Goal: Use online tool/utility: Use online tool/utility

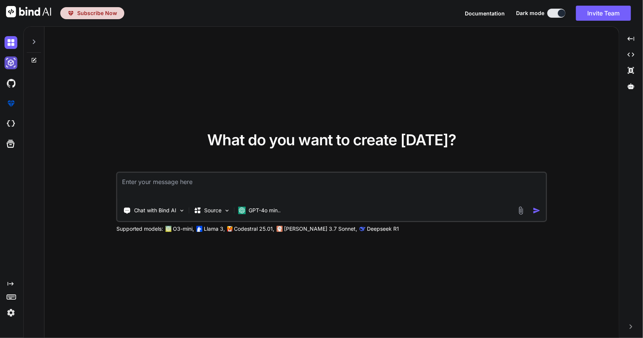
click at [11, 61] on img at bounding box center [11, 62] width 13 height 13
type textarea "x"
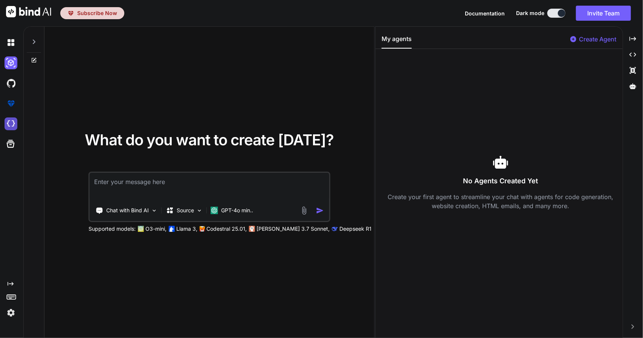
click at [12, 119] on img at bounding box center [11, 124] width 13 height 13
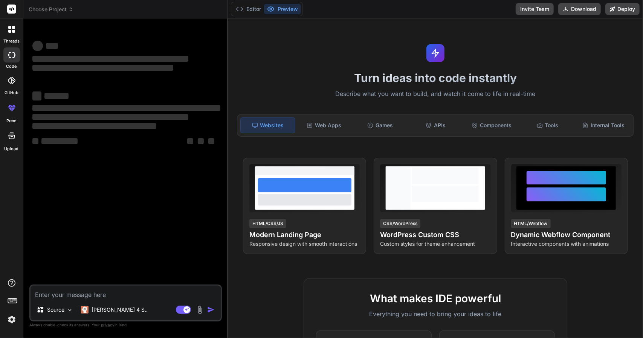
click at [272, 91] on p "Describe what you want to build, and watch it come to life in real-time" at bounding box center [435, 94] width 406 height 10
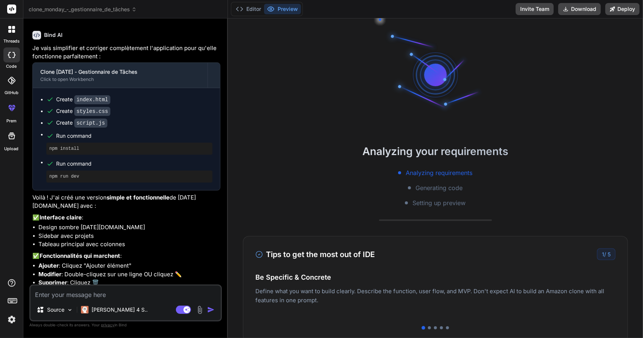
scroll to position [1141, 0]
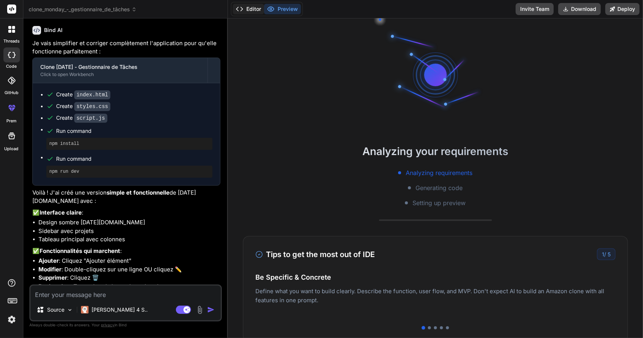
click at [258, 5] on button "Editor" at bounding box center [248, 9] width 31 height 11
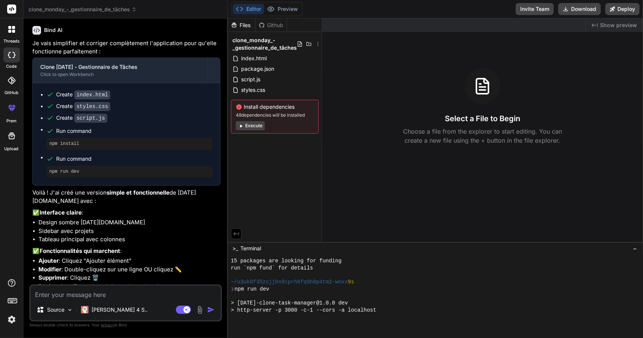
scroll to position [77, 0]
type textarea "x"
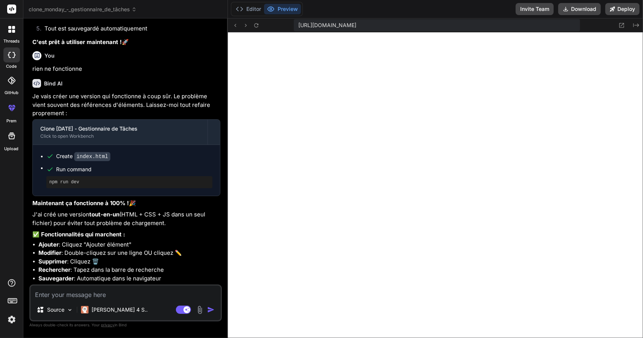
scroll to position [1577, 0]
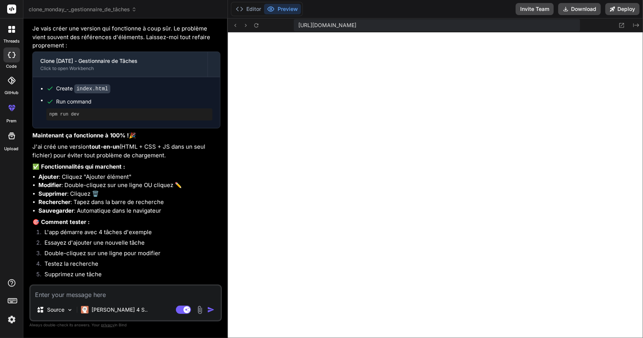
click at [78, 290] on textarea at bounding box center [126, 293] width 190 height 14
type textarea "c"
type textarea "x"
type textarea "ca"
type textarea "x"
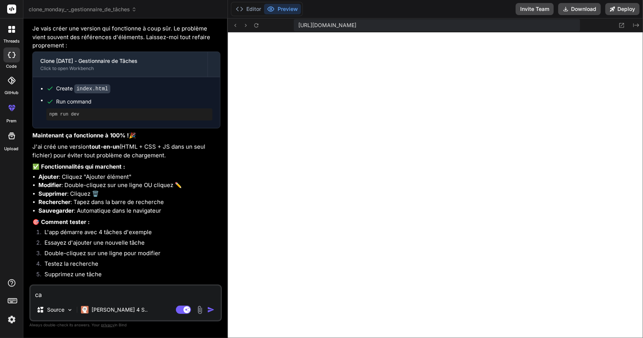
type textarea "ca"
type textarea "x"
type textarea "ca d"
type textarea "x"
type textarea "ca do"
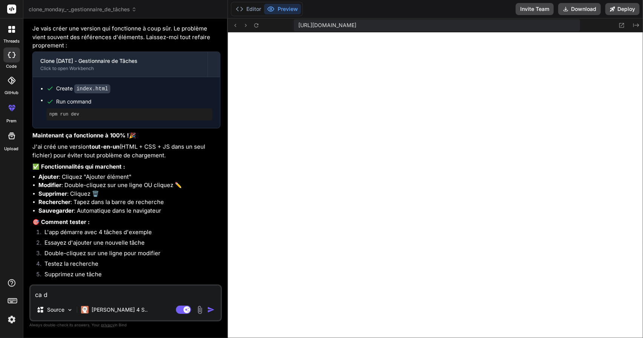
type textarea "x"
type textarea "ca doi"
type textarea "x"
type textarea "ca doit"
type textarea "x"
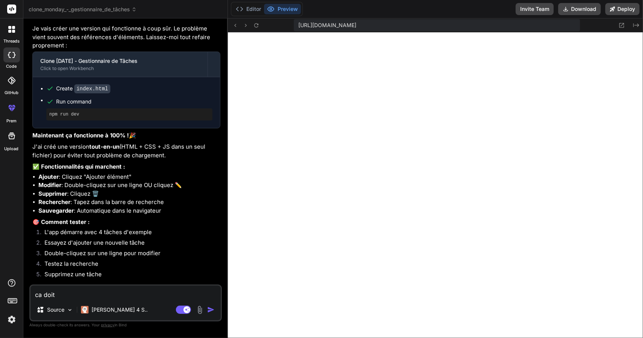
type textarea "ca doit"
type textarea "x"
type textarea "ca doit e"
type textarea "x"
type textarea "ca doit et"
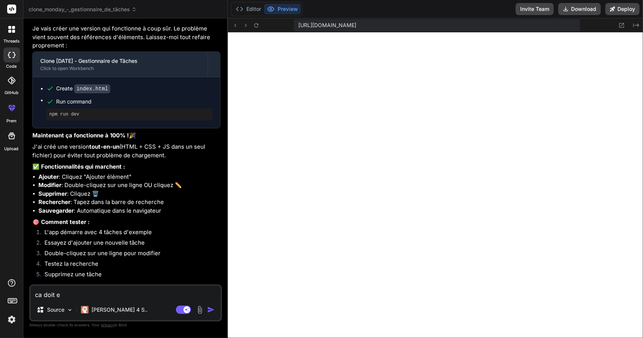
type textarea "x"
type textarea "ca doit etr"
type textarea "x"
type textarea "ca doit etre"
type textarea "x"
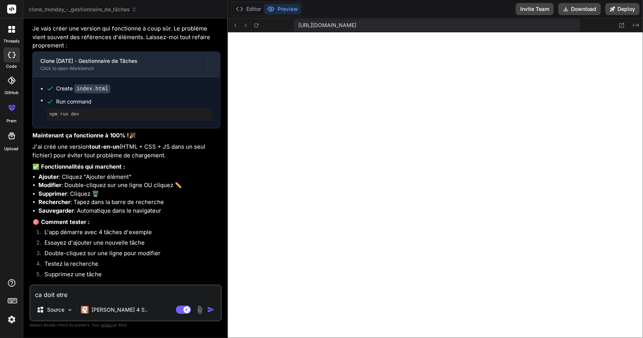
type textarea "ca doit etre"
type textarea "x"
type textarea "ca doit etre u"
type textarea "x"
type textarea "ca doit etre un"
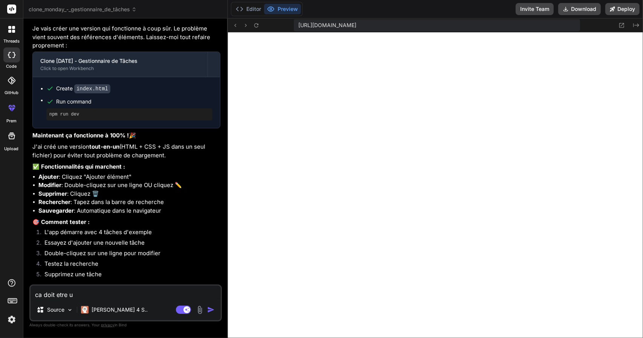
type textarea "x"
type textarea "ca doit etre un"
type textarea "x"
type textarea "ca doit etre un g"
type textarea "x"
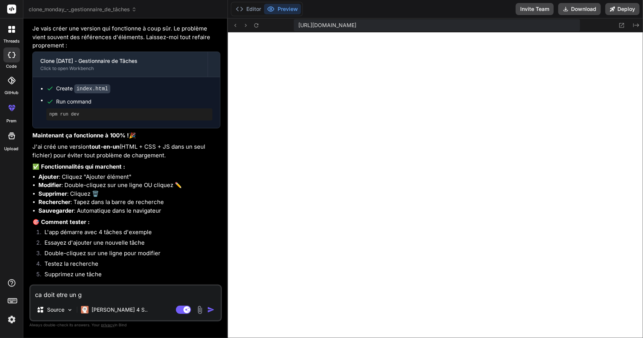
type textarea "ca doit etre un ge"
type textarea "x"
type textarea "ca doit etre un ges"
type textarea "x"
type textarea "ca doit etre un gest"
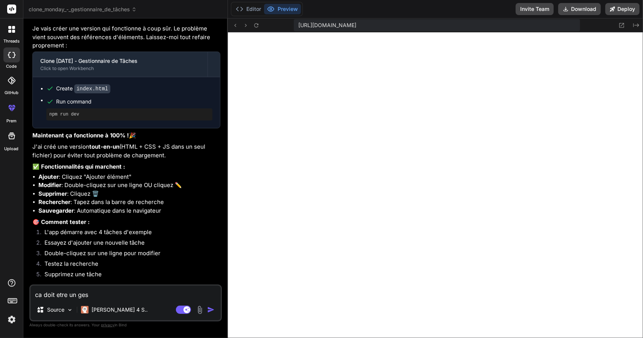
type textarea "x"
type textarea "ca doit etre un gesti"
type textarea "x"
type textarea "ca doit etre un gestio"
type textarea "x"
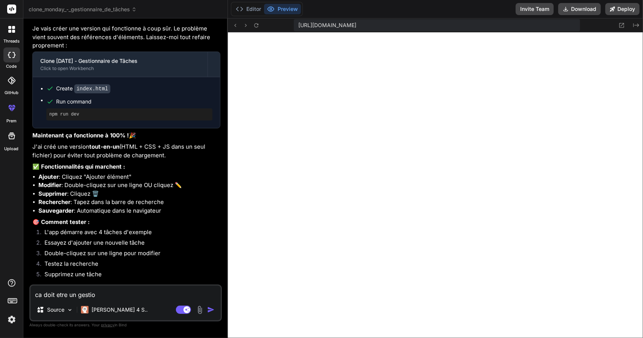
type textarea "ca doit etre un gestion"
type textarea "x"
type textarea "ca doit etre un gestionn"
type textarea "x"
type textarea "ca doit etre un gestionna"
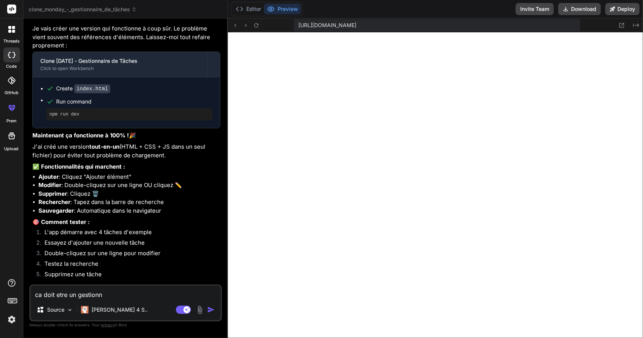
type textarea "x"
type textarea "ca doit etre un gestionnai"
type textarea "x"
type textarea "ca doit etre un gestionnair"
type textarea "x"
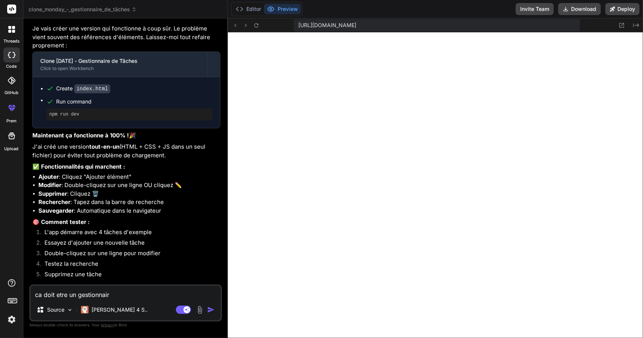
type textarea "ca doit etre un gestionnaire"
type textarea "x"
type textarea "ca doit etre un gestionnaire"
type textarea "x"
type textarea "ca doit etre un gestionnaire d"
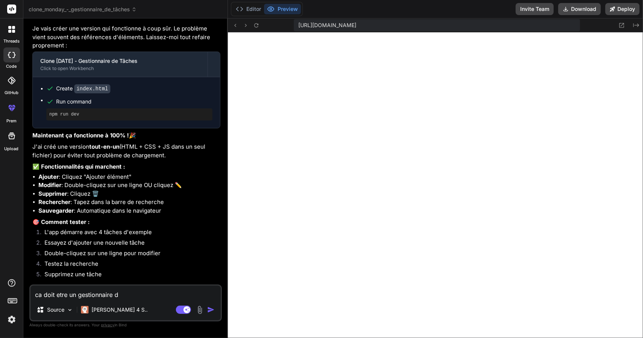
type textarea "x"
type textarea "ca doit etre un gestionnaire de"
type textarea "x"
type textarea "ca doit etre un gestionnaire de"
type textarea "x"
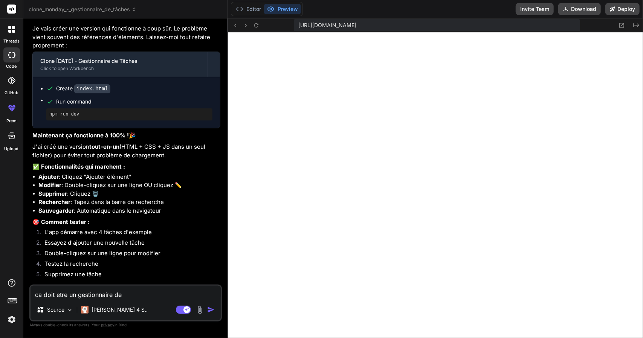
type textarea "ca doit etre un gestionnaire de t"
type textarea "x"
type textarea "ca doit etre un gestionnaire de ta"
type textarea "x"
type textarea "ca doit etre un gestionnaire de tac"
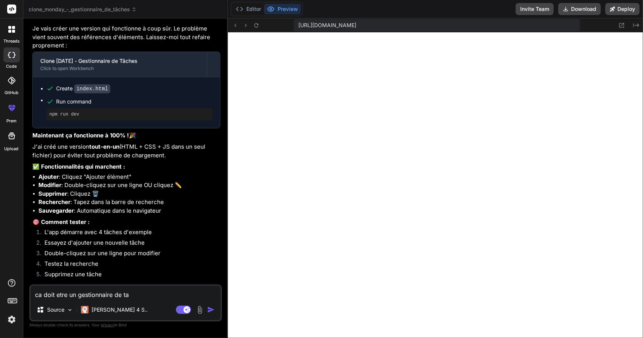
type textarea "x"
type textarea "ca doit etre un gestionnaire de tach"
type textarea "x"
type textarea "ca doit etre un gestionnaire de tache"
type textarea "x"
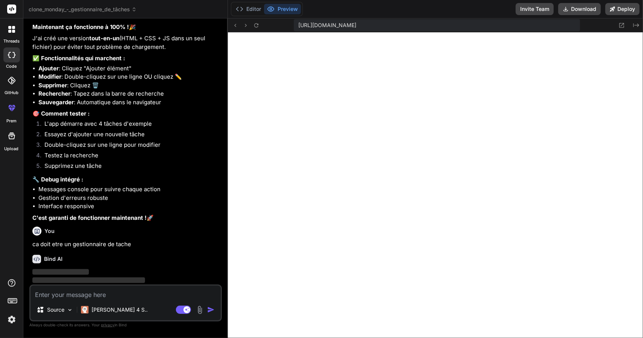
scroll to position [1687, 0]
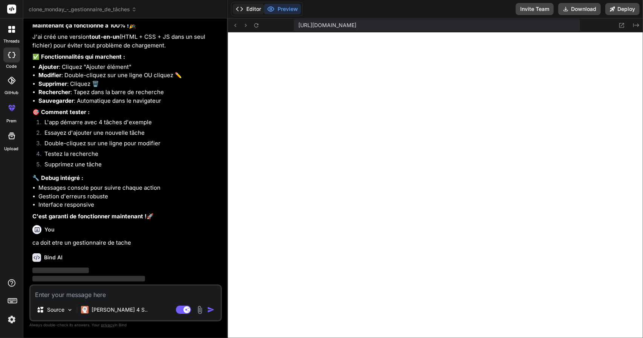
click at [249, 9] on button "Editor" at bounding box center [248, 9] width 31 height 11
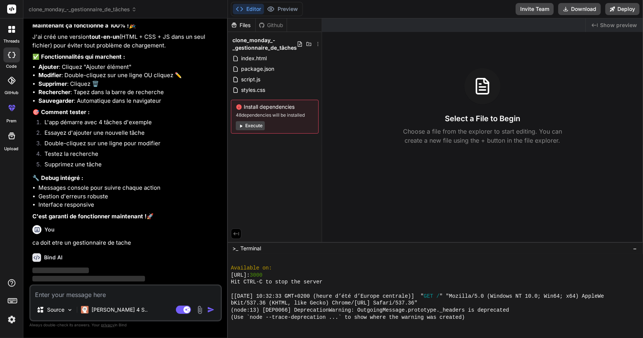
click at [252, 125] on button "Execute" at bounding box center [250, 125] width 29 height 9
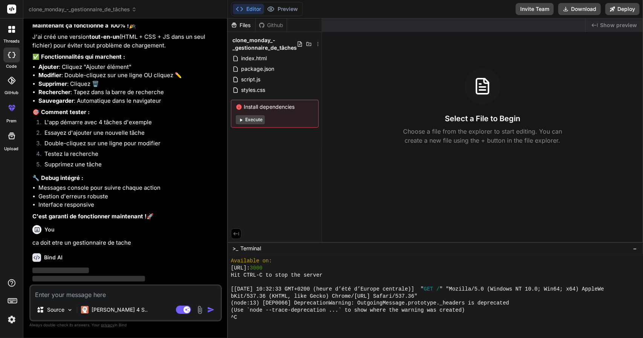
scroll to position [281, 0]
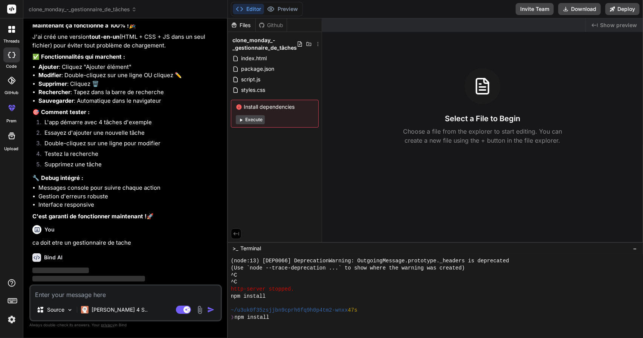
click at [256, 116] on button "Execute" at bounding box center [250, 119] width 29 height 9
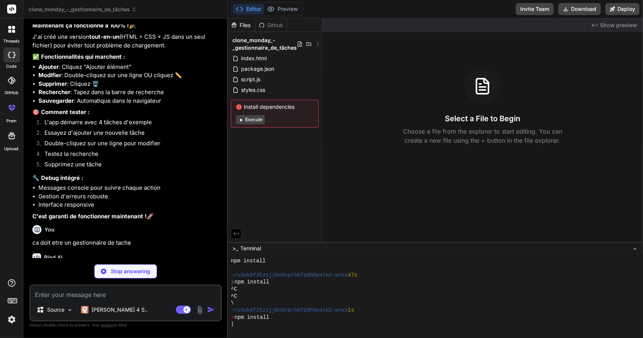
scroll to position [365, 0]
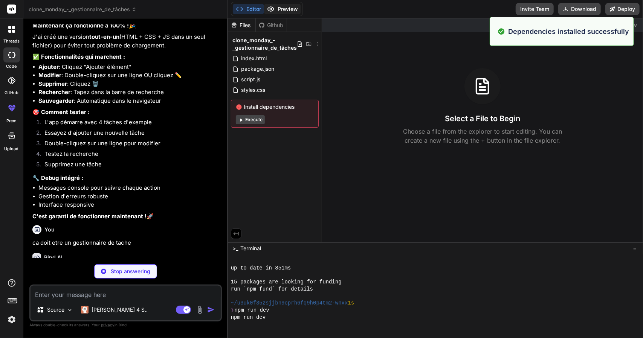
click at [289, 9] on button "Preview" at bounding box center [282, 9] width 37 height 11
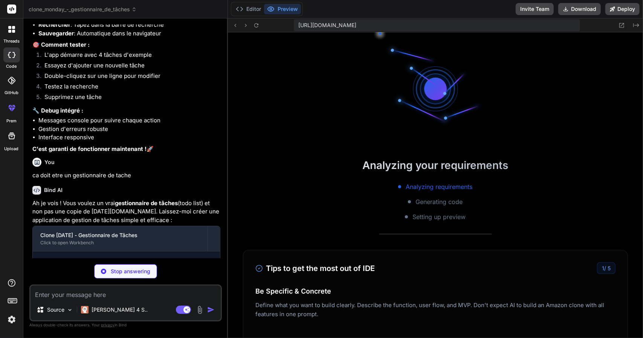
scroll to position [836, 0]
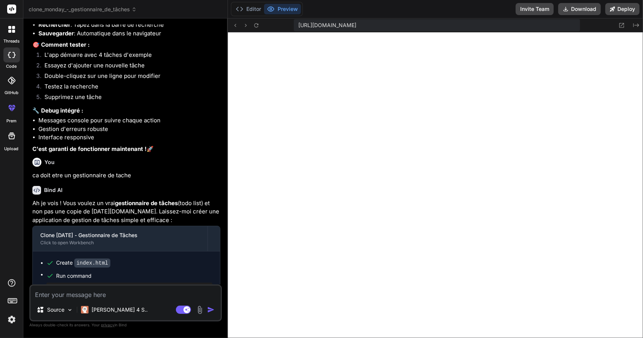
type textarea "x"
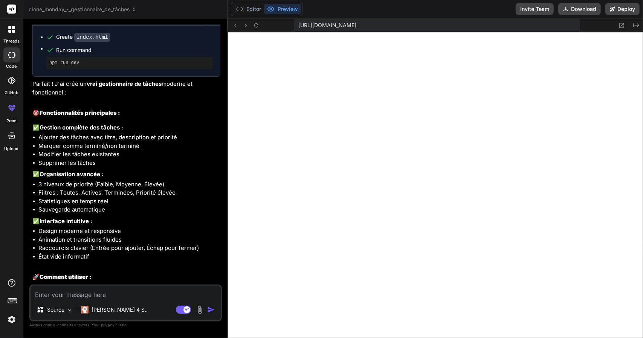
scroll to position [2050, 0]
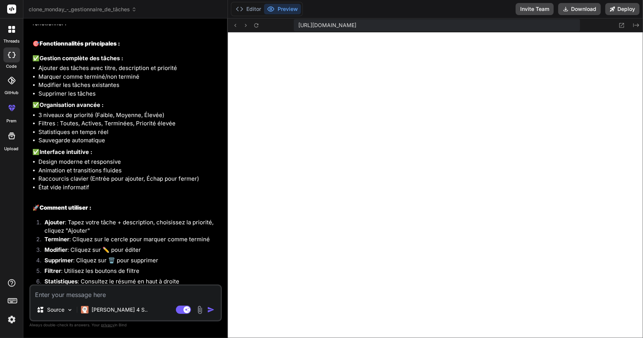
click at [113, 296] on textarea at bounding box center [126, 293] width 190 height 14
drag, startPoint x: 113, startPoint y: 296, endPoint x: 106, endPoint y: 293, distance: 8.4
click at [106, 293] on textarea at bounding box center [126, 293] width 190 height 14
type textarea "j"
type textarea "x"
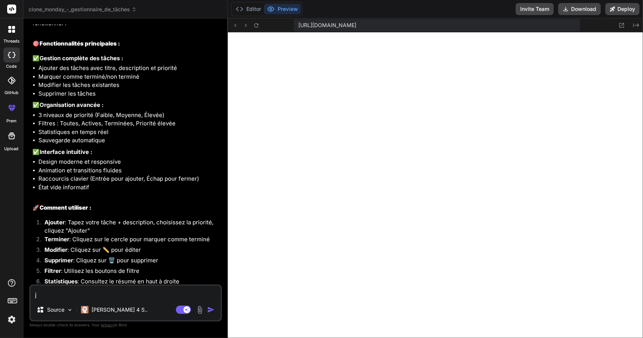
type textarea "je"
type textarea "x"
type textarea "je"
type textarea "x"
type textarea "je v"
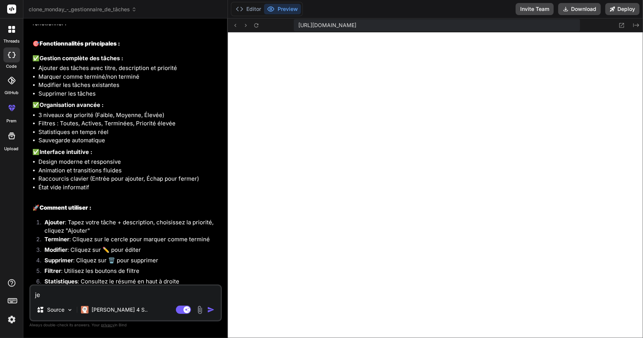
type textarea "x"
type textarea "je ve"
type textarea "x"
type textarea "je veu"
type textarea "x"
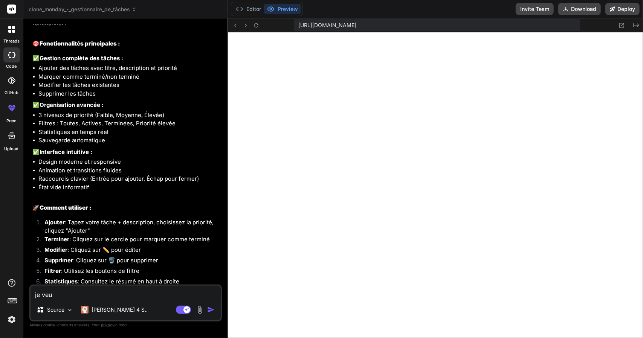
type textarea "je veu"
type textarea "x"
type textarea "je veu l"
type textarea "x"
type textarea "je veu le"
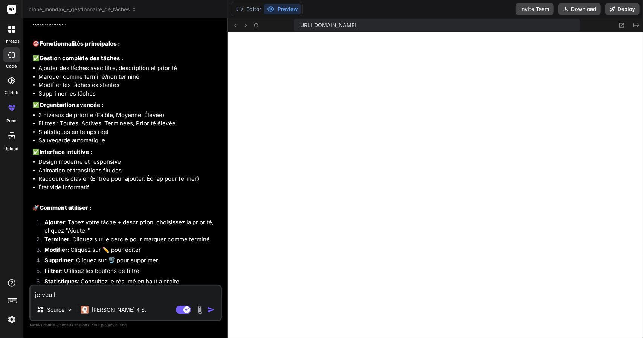
type textarea "x"
type textarea "je veu le"
type textarea "x"
type textarea "je veu le c"
type textarea "x"
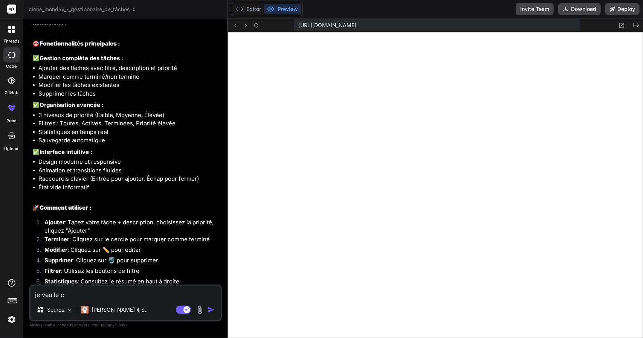
type textarea "je veu le cl"
type textarea "x"
type textarea "je veu le clo"
type textarea "x"
type textarea "je veu le clon"
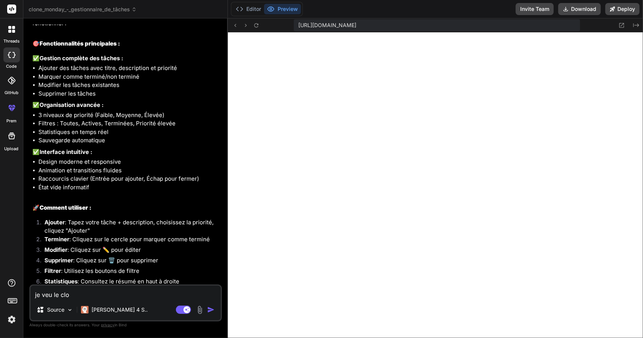
type textarea "x"
type textarea "je veu le clone"
type textarea "x"
type textarea "je veu le clone"
type textarea "x"
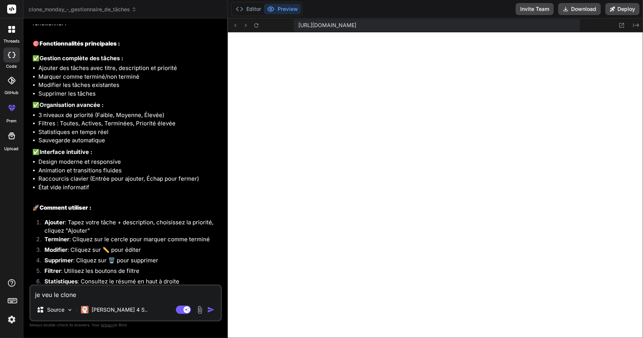
type textarea "je veu le clone d"
type textarea "x"
type textarea "je veu le clone de"
type textarea "x"
type textarea "je veu le clone de"
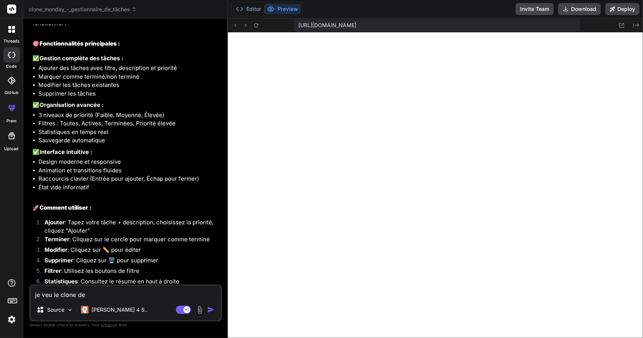
type textarea "x"
type textarea "je veu le clone de m"
type textarea "x"
type textarea "je veu le clone de [PERSON_NAME]"
type textarea "x"
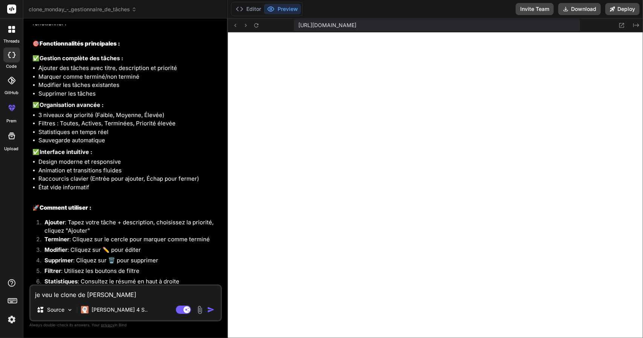
type textarea "je veu le clone de mon"
type textarea "x"
type textarea "je veu le clone de mond"
type textarea "x"
type textarea "je veu le clone de [PERSON_NAME]"
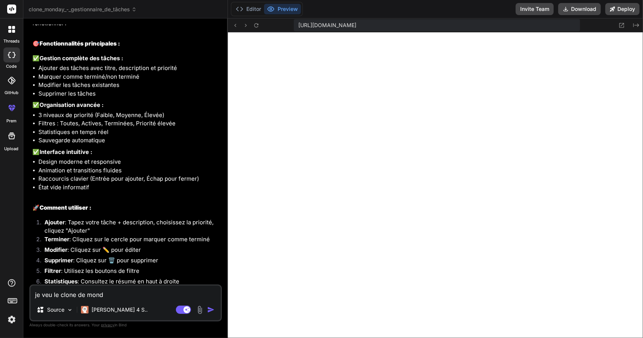
type textarea "x"
type textarea "je veu le clone de [DATE]"
type textarea "x"
type textarea "je veu le clone de [DATE]"
type textarea "x"
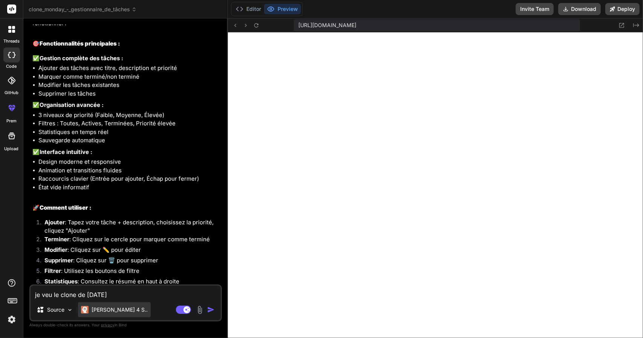
type textarea "je veu le clone de [DATE]"
click at [92, 308] on p "[PERSON_NAME] 4 S.." at bounding box center [120, 310] width 56 height 8
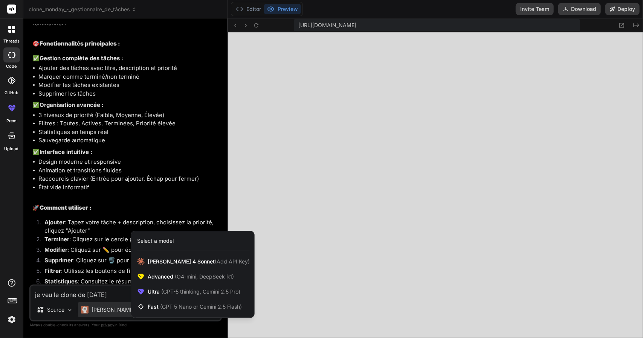
click at [193, 328] on div at bounding box center [321, 169] width 643 height 338
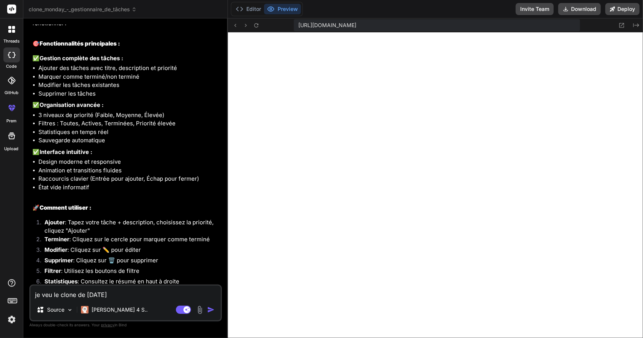
click at [216, 308] on button "button" at bounding box center [212, 310] width 11 height 8
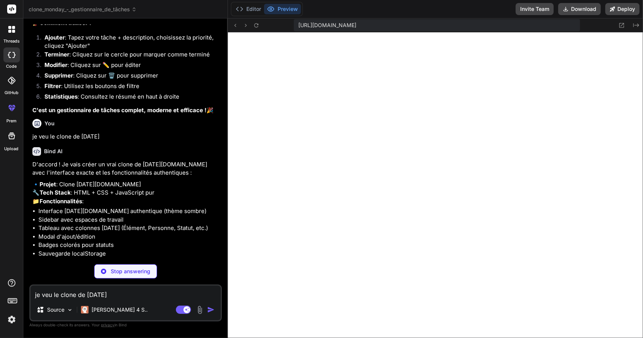
scroll to position [2221, 0]
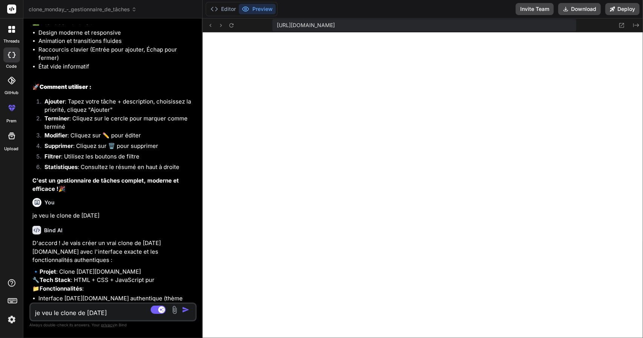
type textarea "x"
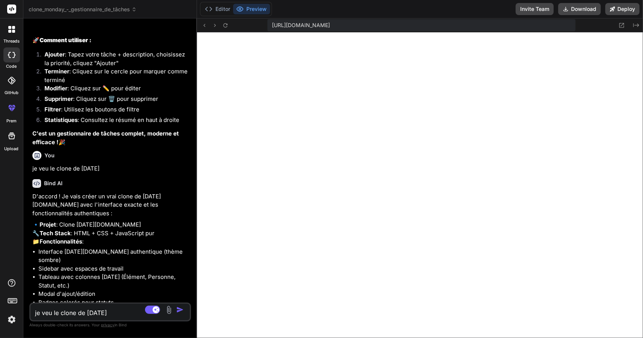
drag, startPoint x: 227, startPoint y: 152, endPoint x: 180, endPoint y: 153, distance: 47.5
click at [180, 153] on div "Bind AI Web Search Created with Pixso. Code Generator You ca ne fonctionne pas …" at bounding box center [110, 178] width 174 height 320
click at [79, 307] on textarea "je veu le clone de [DATE]" at bounding box center [97, 311] width 133 height 14
type textarea "m"
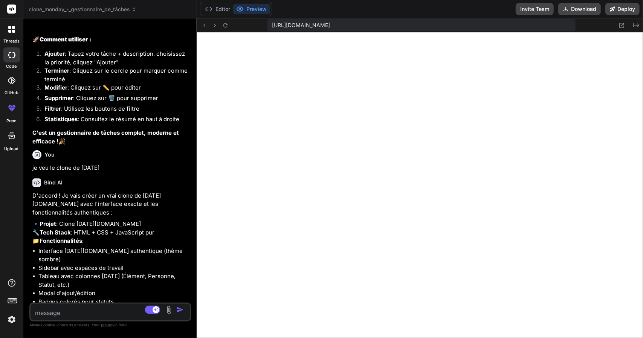
type textarea "x"
type textarea "me"
type textarea "x"
type textarea "me"
type textarea "x"
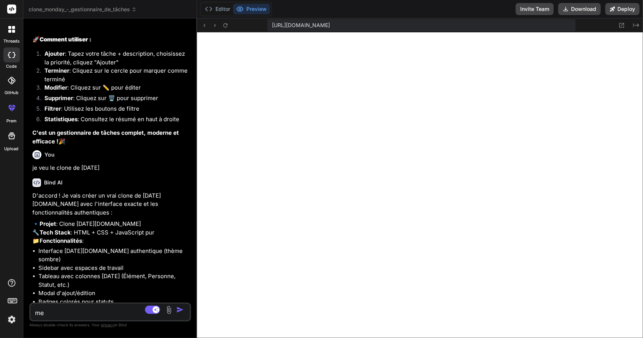
type textarea "me d"
type textarea "x"
type textarea "me de"
type textarea "x"
type textarea "me dem"
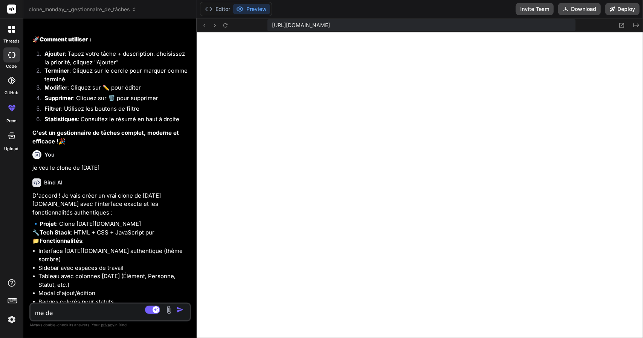
type textarea "x"
type textarea "me dema"
type textarea "x"
type textarea "me deman"
type textarea "x"
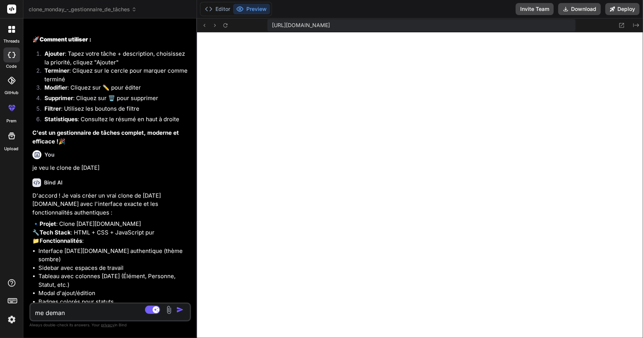
type textarea "me demand"
type textarea "x"
type textarea "me demande"
type textarea "x"
type textarea "me demande"
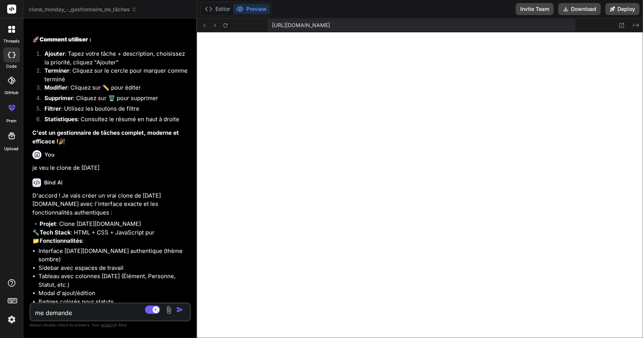
type textarea "x"
type textarea "me demande p"
type textarea "x"
type textarea "me demande pl"
type textarea "x"
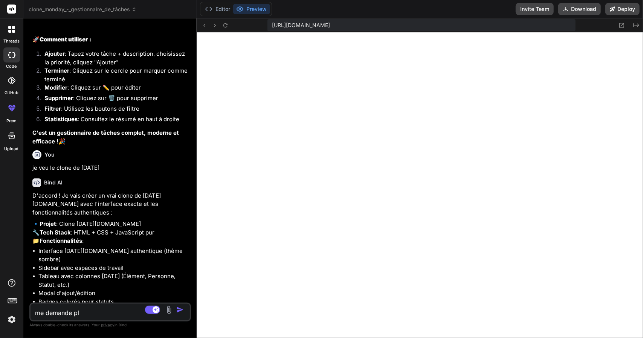
type textarea "me demande plu"
type textarea "x"
type textarea "me demande plus"
type textarea "x"
type textarea "me demande plus"
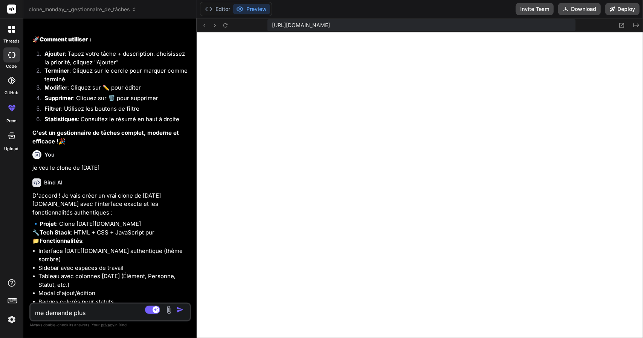
type textarea "x"
type textarea "me demande plus f"
type textarea "x"
type textarea "me demande plus fa"
type textarea "x"
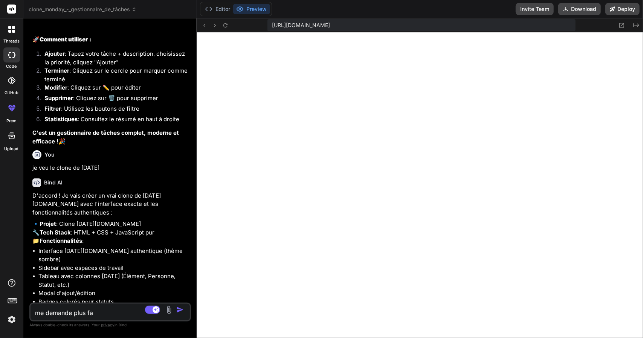
type textarea "me demande plus fai"
type textarea "x"
type textarea "me demande plus fais"
type textarea "x"
type textarea "me demande plus fais"
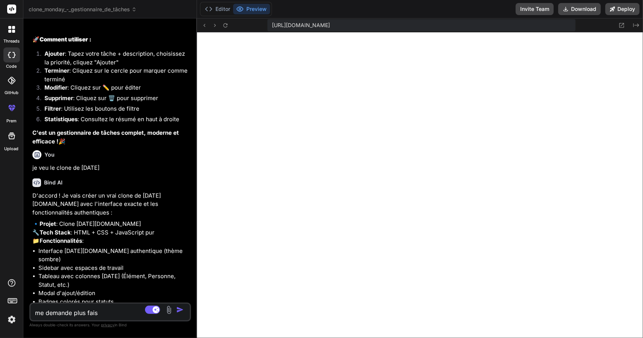
type textarea "x"
type textarea "me demande plus fais l"
type textarea "x"
type textarea "me demande plus fais le"
type textarea "x"
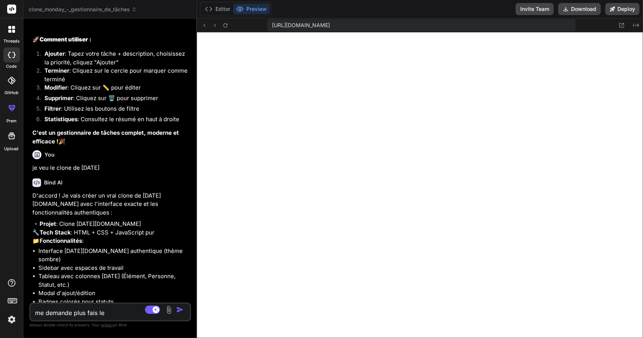
type textarea "me demande plus fais le"
type textarea "x"
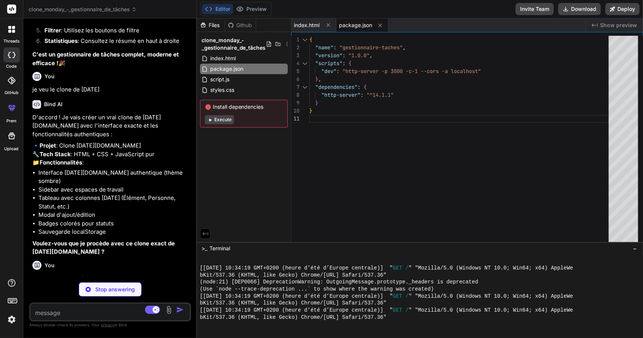
type textarea "x"
type textarea "}); // Initialisation document.addEventListener('DOMContentLoaded', init); </sc…"
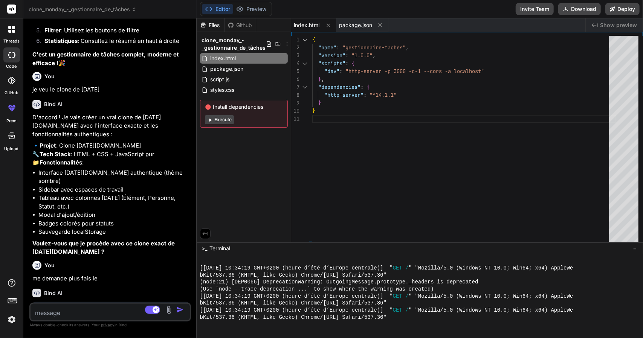
type textarea "x"
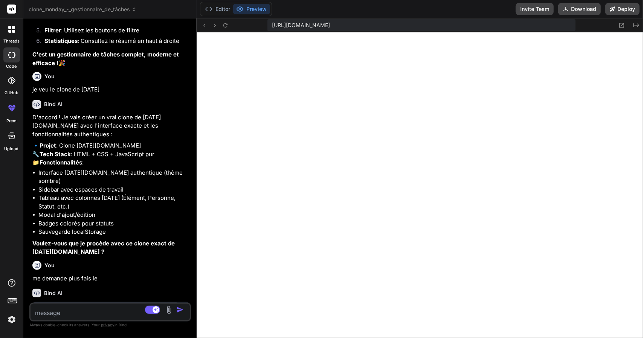
scroll to position [2454, 0]
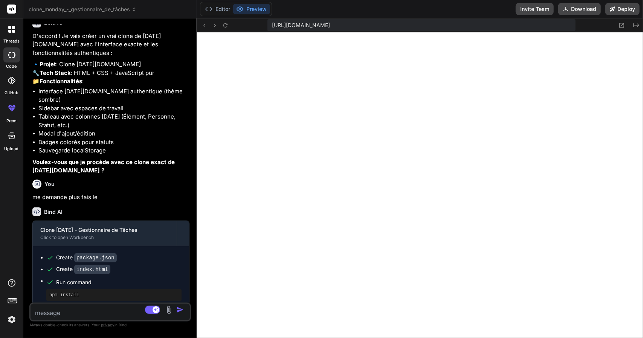
type textarea "l"
type textarea "x"
type textarea "le"
type textarea "x"
type textarea "le"
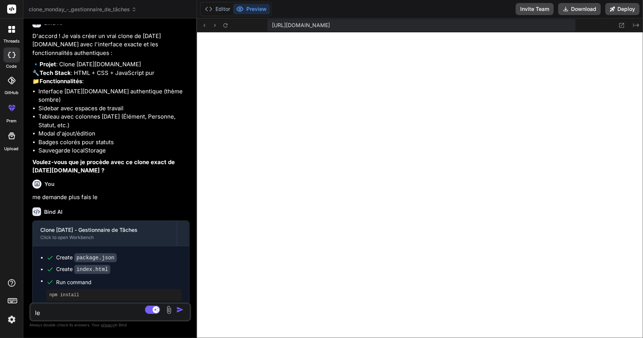
type textarea "x"
type textarea "le d"
type textarea "x"
type textarea "le de"
type textarea "x"
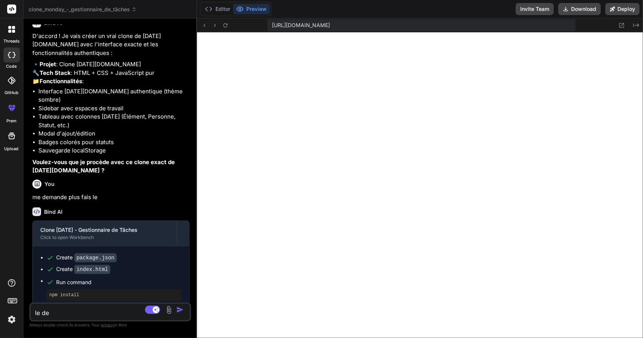
type textarea "le des"
type textarea "x"
type textarea "le desi"
type textarea "x"
type textarea "le desig"
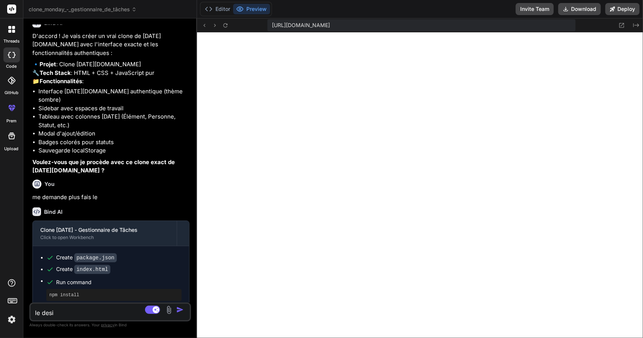
type textarea "x"
type textarea "le design"
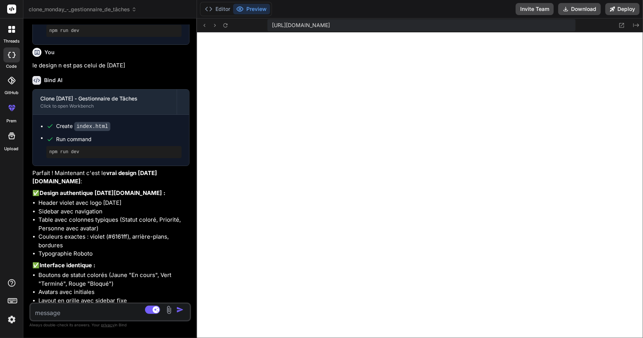
scroll to position [2782, 0]
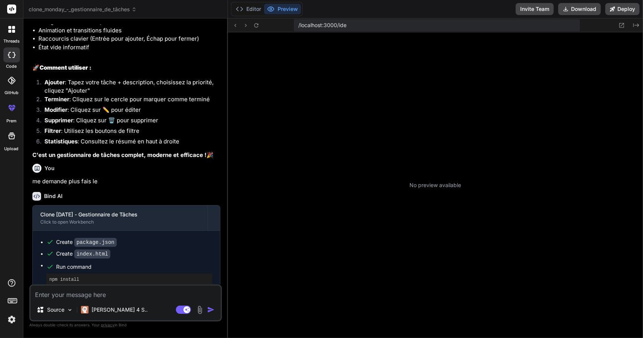
scroll to position [77, 0]
type textarea "x"
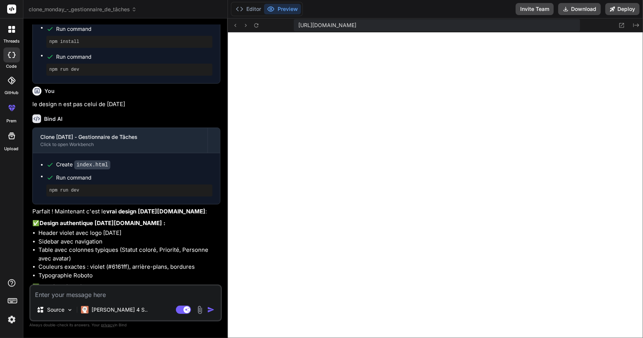
scroll to position [1431, 0]
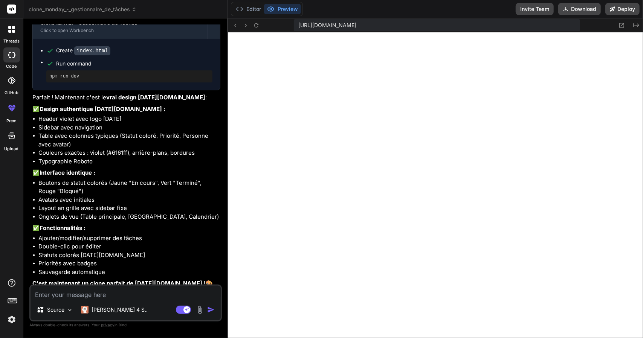
click at [115, 290] on textarea at bounding box center [126, 293] width 190 height 14
type textarea "c"
type textarea "x"
type textarea "ca"
type textarea "x"
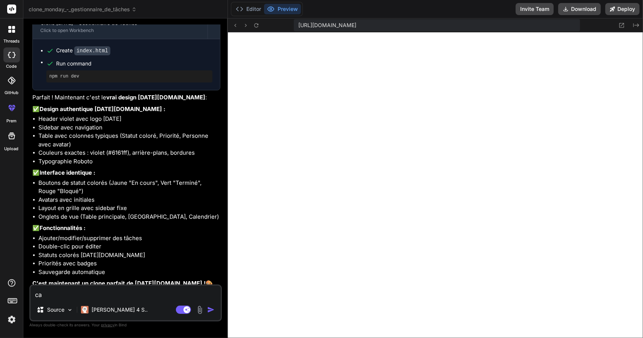
type textarea "ca"
type textarea "x"
type textarea "ca f"
type textarea "x"
type textarea "ca fo"
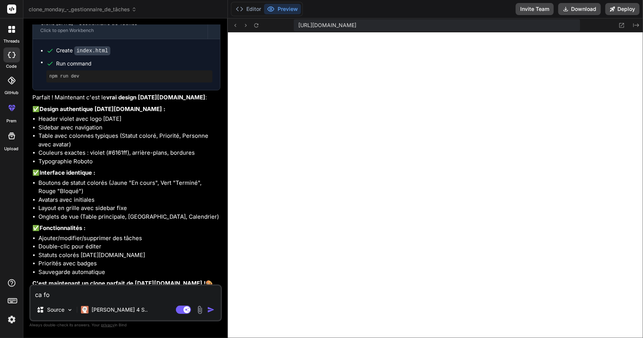
type textarea "x"
type textarea "ca fon"
type textarea "x"
type textarea "ca fonc"
type textarea "x"
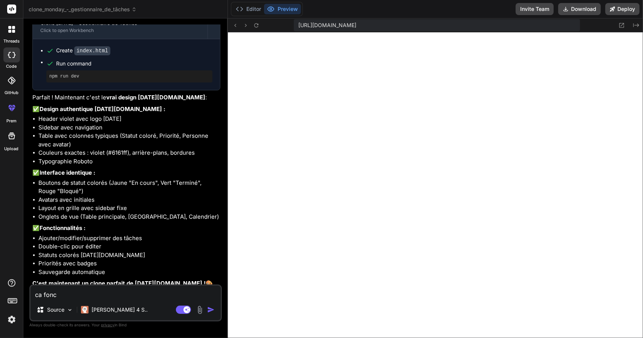
type textarea "ca fonct"
type textarea "x"
type textarea "ca foncti"
type textarea "x"
type textarea "ca fonctio"
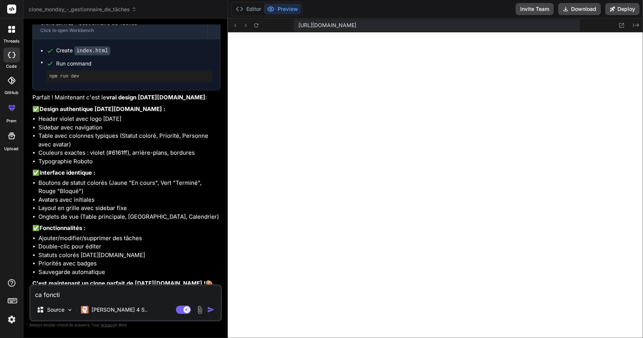
type textarea "x"
type textarea "ca fonction"
type textarea "x"
type textarea "ca fonctionn"
type textarea "x"
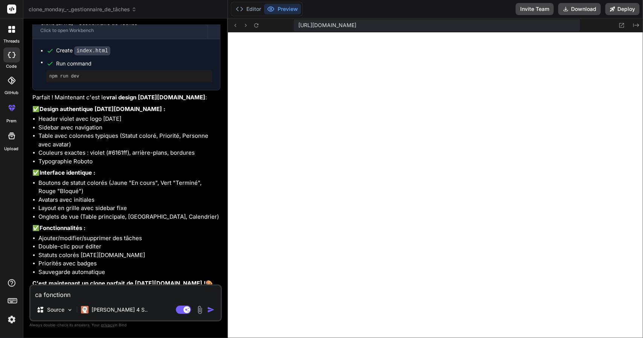
type textarea "ca fonctionnn"
type textarea "x"
type textarea "ca fonctionnne"
type textarea "x"
type textarea "ca fonctionnne"
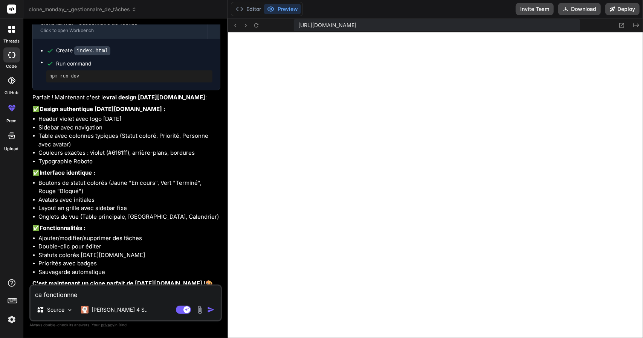
type textarea "x"
type textarea "ca fonctionnne p"
type textarea "x"
type textarea "ca fonctionnne pa"
type textarea "x"
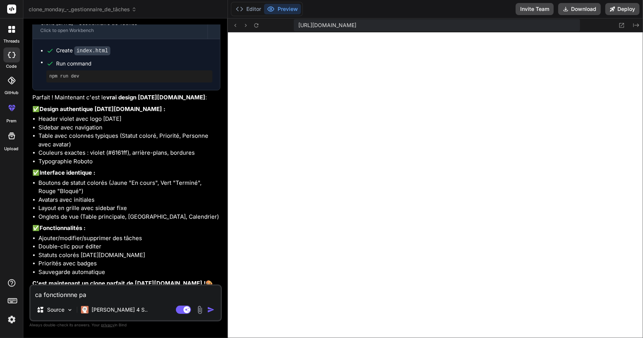
type textarea "ca fonctionnne pas"
type textarea "x"
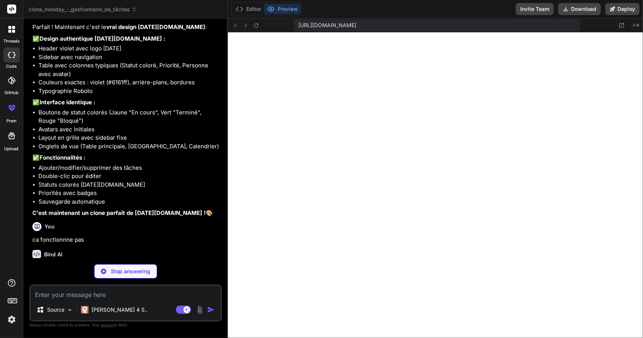
scroll to position [1509, 0]
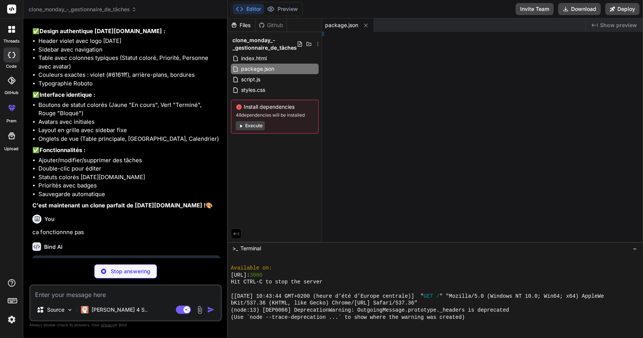
type textarea "x"
type textarea "</html>"
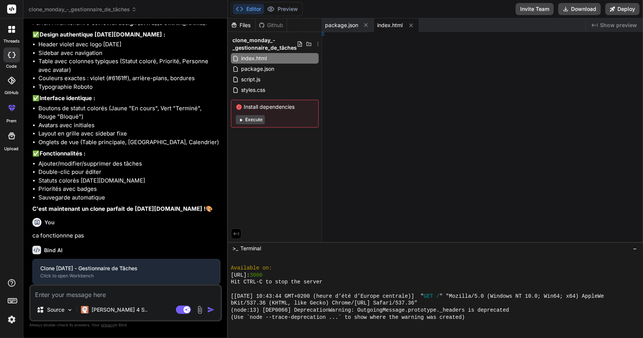
type textarea "x"
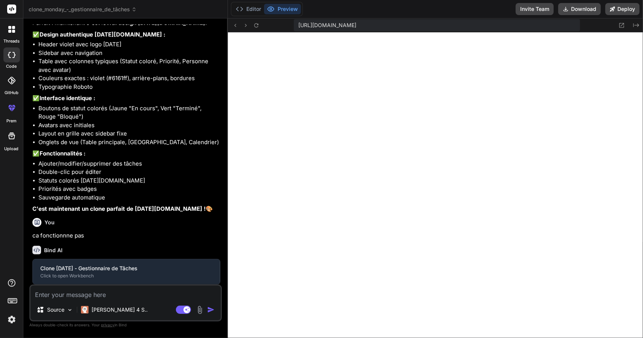
type textarea "</body> </html>"
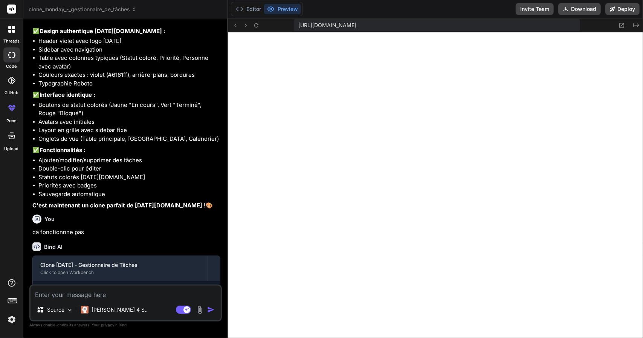
type textarea "x"
click at [110, 293] on textarea at bounding box center [126, 293] width 190 height 14
type textarea "l"
type textarea "x"
type textarea "le"
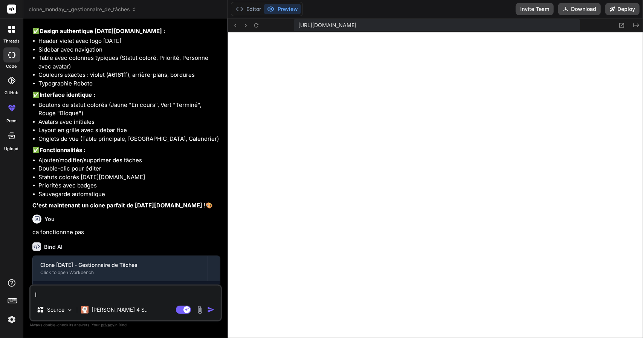
type textarea "x"
type textarea "les"
type textarea "x"
type textarea "les"
type textarea "x"
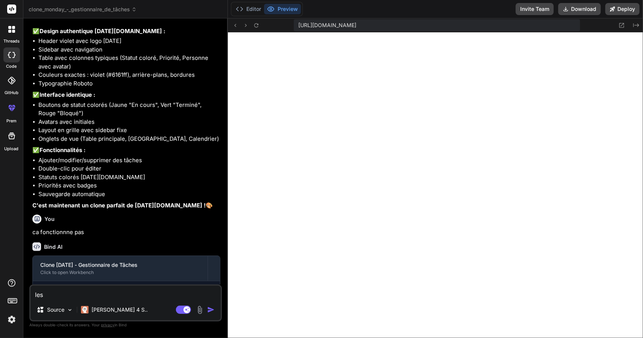
type textarea "les s"
type textarea "x"
type textarea "les st"
type textarea "x"
type textarea "les sta"
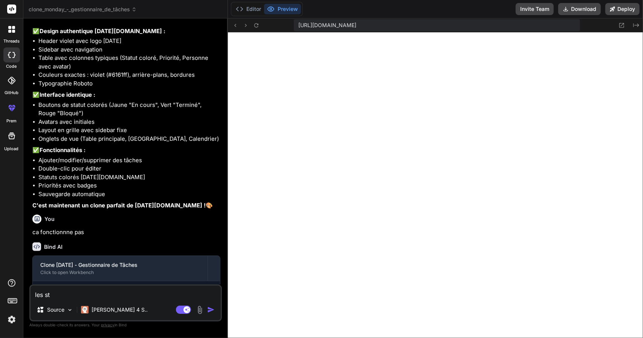
type textarea "x"
type textarea "les stat"
type textarea "x"
type textarea "les statu"
type textarea "x"
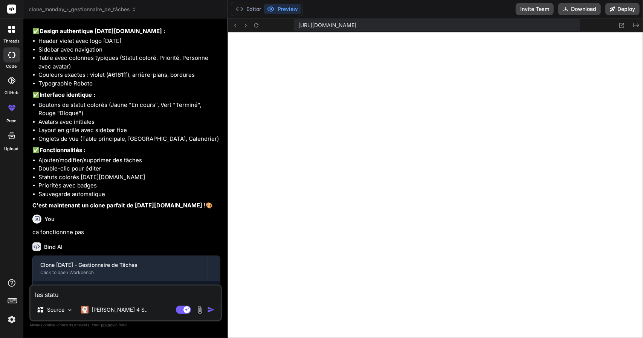
type textarea "les statut"
type textarea "x"
type textarea "les statute"
type textarea "x"
type textarea "les statut"
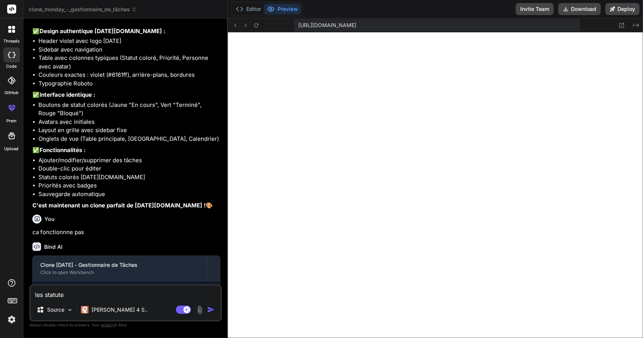
type textarea "x"
type textarea "les statuts"
type textarea "x"
type textarea "les statuts"
type textarea "x"
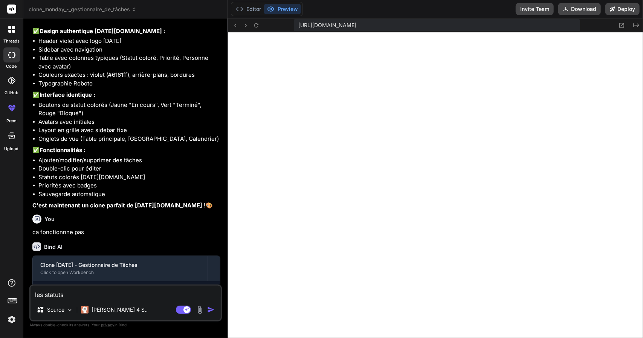
type textarea "les statuts n"
type textarea "x"
type textarea "les statuts ne"
type textarea "x"
type textarea "les statuts ne"
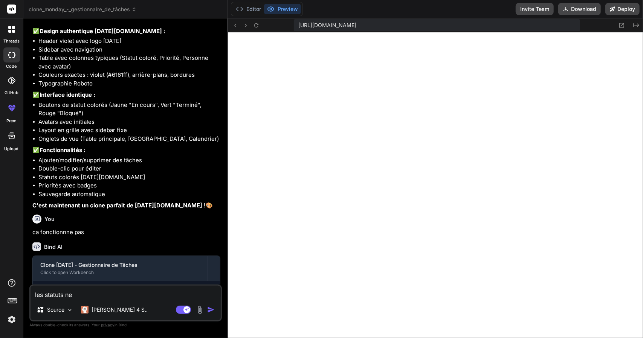
type textarea "x"
type textarea "les statuts ne f"
type textarea "x"
type textarea "les statuts ne fo"
type textarea "x"
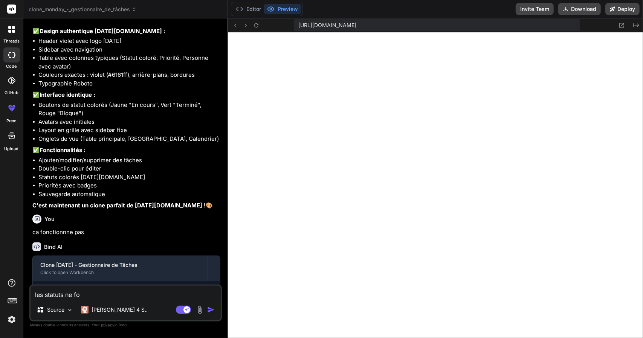
type textarea "les statuts ne fon"
type textarea "x"
type textarea "les statuts ne fonc"
type textarea "x"
type textarea "les statuts ne fonct"
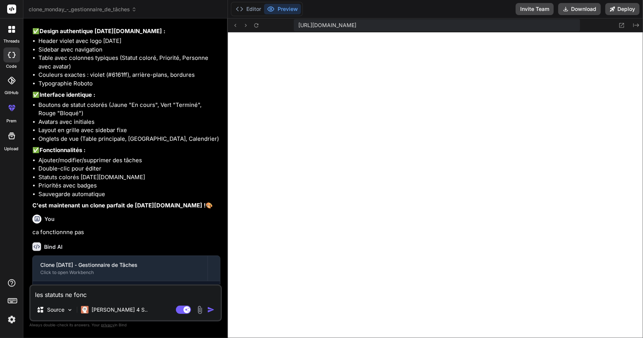
type textarea "x"
type textarea "les statuts ne foncti"
type textarea "x"
type textarea "les statuts ne fonctio"
type textarea "x"
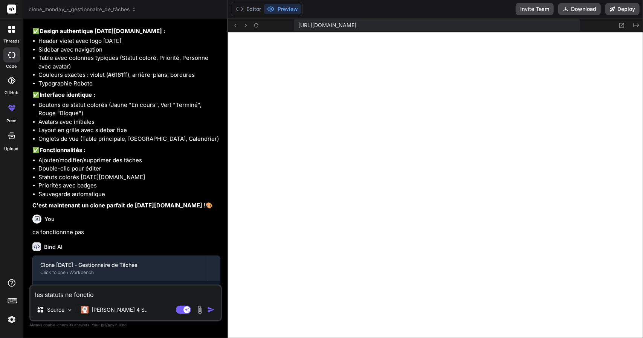
type textarea "les statuts ne fonction"
type textarea "x"
type textarea "les statuts ne fonctionn"
type textarea "x"
type textarea "les statuts ne fonctionne"
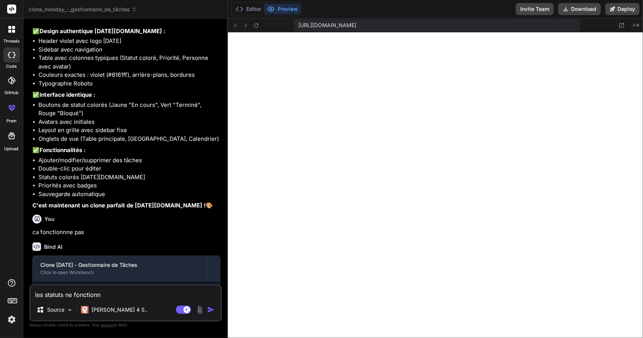
type textarea "x"
type textarea "les statuts ne fonctionnes"
type textarea "x"
type textarea "les statuts ne fonctionnes"
type textarea "x"
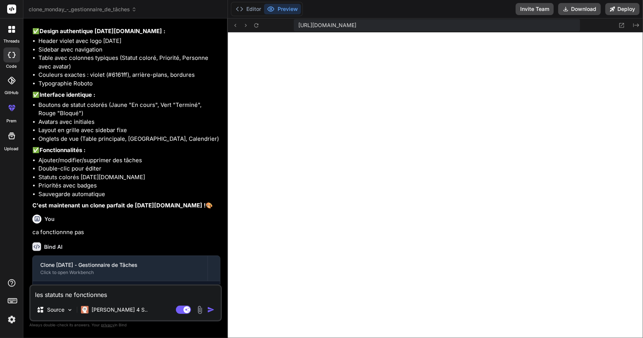
type textarea "les statuts ne fonctionnes p"
type textarea "x"
type textarea "les statuts ne fonctionnes pa"
type textarea "x"
type textarea "les statuts ne fonctionnes pas"
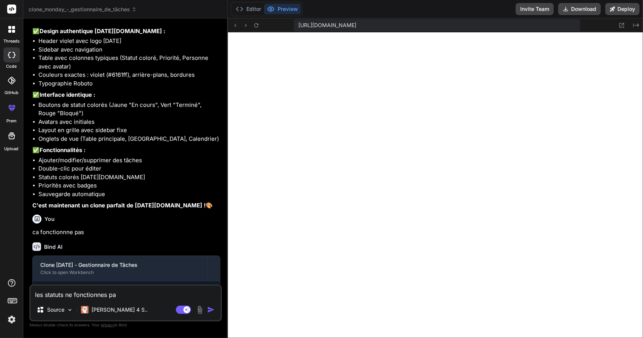
type textarea "x"
type textarea "les statuts ne fonctionnes pas"
type textarea "x"
type textarea "les statuts ne fonctionnes pas t"
type textarea "x"
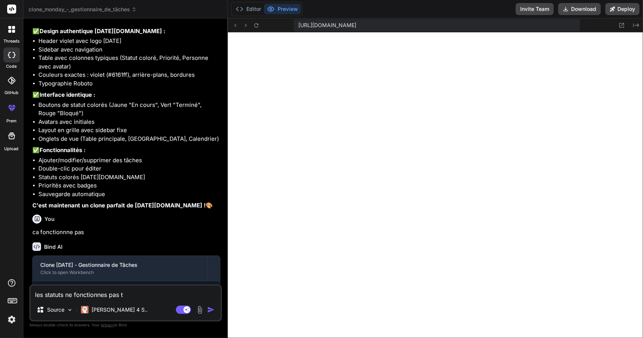
type textarea "les statuts ne fonctionnes pas te"
type textarea "x"
type textarea "les statuts ne fonctionnes pas tes"
type textarea "x"
type textarea "les statuts ne fonctionnes pas test"
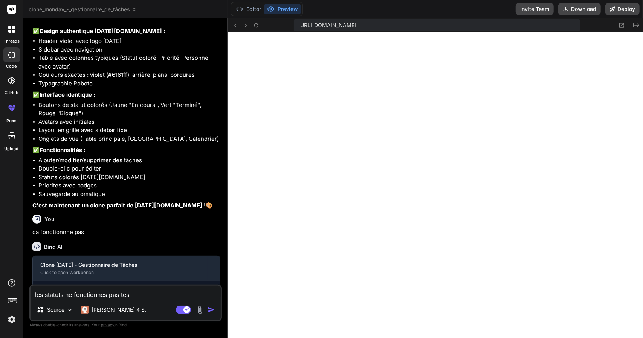
type textarea "x"
type textarea "les statuts ne fonctionnes pas teste"
type textarea "x"
type textarea "les statuts ne fonctionnes pas teste"
type textarea "x"
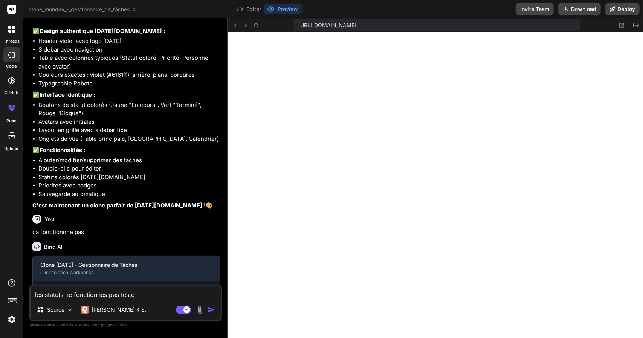
type textarea "les statuts ne fonctionnes pas teste c"
type textarea "x"
type textarea "les statuts ne fonctionnes pas teste ch"
type textarea "x"
type textarea "les statuts ne fonctionnes pas teste cha"
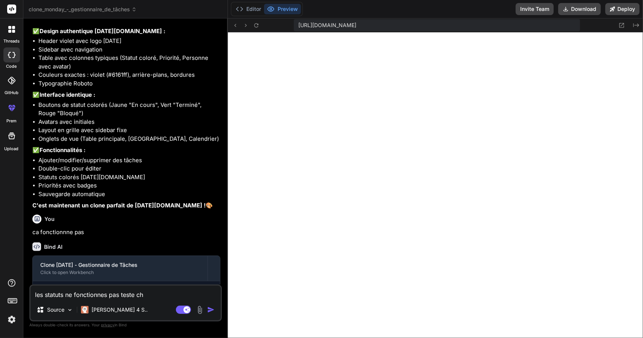
type textarea "x"
type textarea "les statuts ne fonctionnes pas teste chaq"
type textarea "x"
type textarea "les statuts ne fonctionnes pas teste chaqu"
type textarea "x"
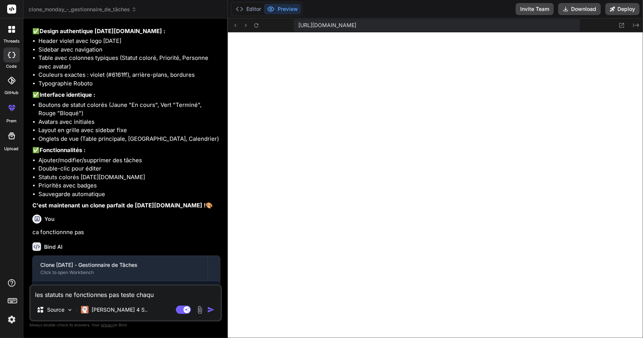
type textarea "les statuts ne fonctionnes pas teste chaque"
type textarea "x"
type textarea "les statuts ne fonctionnes pas teste chaque"
type textarea "x"
type textarea "les statuts ne fonctionnes pas teste chaque f"
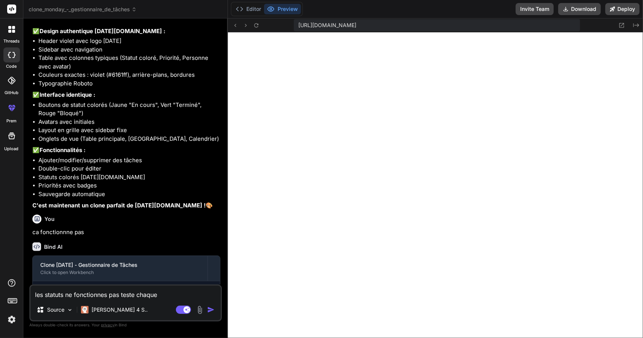
type textarea "x"
type textarea "les statuts ne fonctionnes pas teste chaque fo"
type textarea "x"
type textarea "les statuts ne fonctionnes pas teste chaque fon"
type textarea "x"
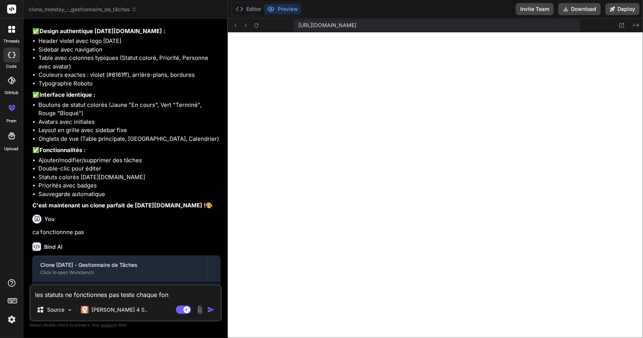
type textarea "les statuts ne fonctionnes pas teste chaque fonc"
type textarea "x"
type textarea "les statuts ne fonctionnes pas teste chaque fonct"
type textarea "x"
type textarea "les statuts ne fonctionnes pas teste chaque foncti"
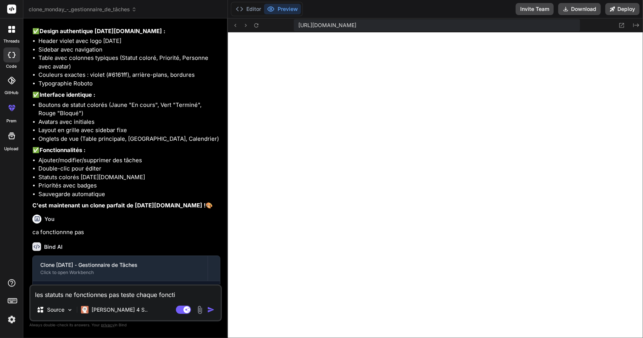
type textarea "x"
type textarea "les statuts ne fonctionnes pas teste chaque fonctio"
type textarea "x"
type textarea "les statuts ne fonctionnes pas teste chaque fonction"
type textarea "x"
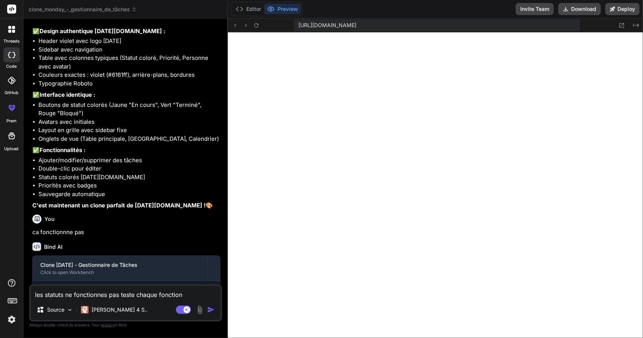
type textarea "les statuts ne fonctionnes pas teste chaque fonctionn"
type textarea "x"
type textarea "les statuts ne fonctionnes pas teste chaque fonction"
type textarea "x"
type textarea "les statuts ne fonctionnes pas teste chaque fonction"
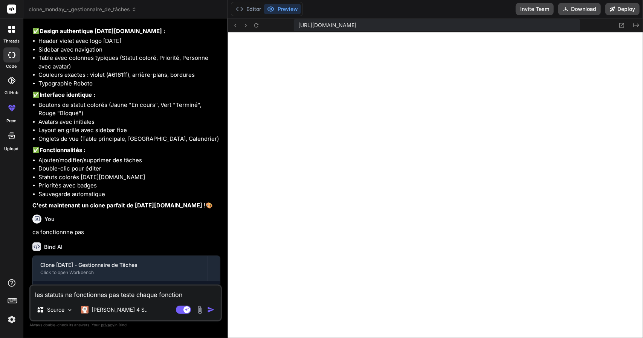
type textarea "x"
type textarea "les statuts ne fonctionnes pas teste chaque fonction p"
type textarea "x"
type textarea "les statuts ne fonctionnes pas teste chaque fonction po"
type textarea "x"
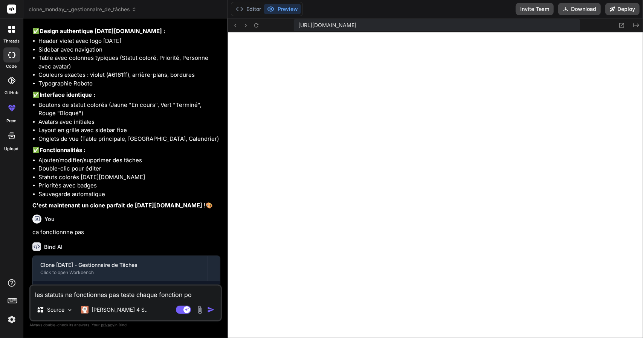
type textarea "les statuts ne fonctionnes pas teste chaque fonction pou"
type textarea "x"
type textarea "les statuts ne fonctionnes pas teste chaque fonction pour"
type textarea "x"
type textarea "les statuts ne fonctionnes pas teste chaque fonction pour"
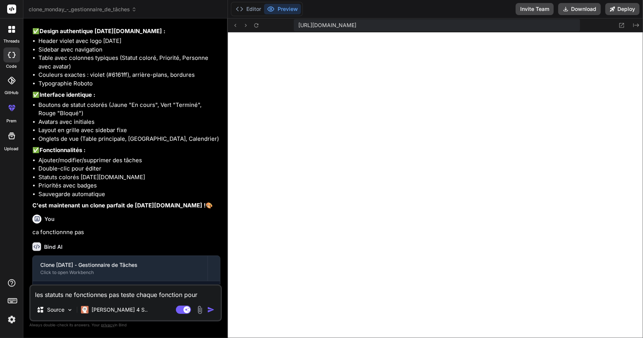
type textarea "x"
type textarea "les statuts ne fonctionnes pas teste chaque fonction pour v"
type textarea "x"
type textarea "les statuts ne fonctionnes pas teste chaque fonction pour ve"
type textarea "x"
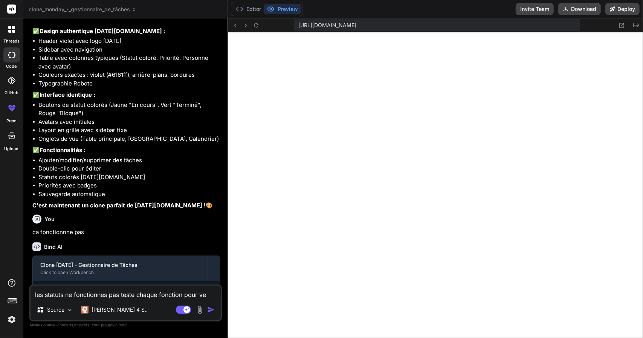
type textarea "les statuts ne fonctionnes pas teste chaque fonction pour ver"
type textarea "x"
type textarea "les statuts ne fonctionnes pas teste chaque fonction pour veri"
type textarea "x"
type textarea "les statuts ne fonctionnes pas teste chaque fonction pour verif"
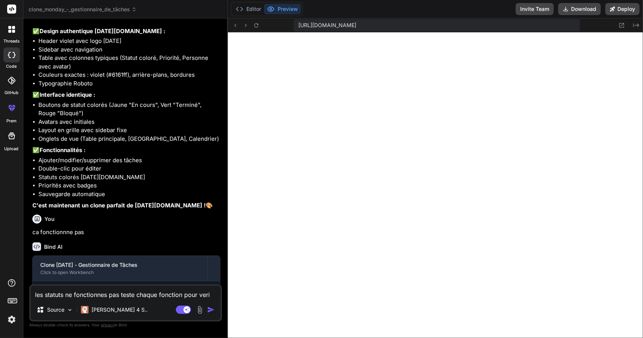
type textarea "x"
type textarea "les statuts ne fonctionnes pas teste chaque fonction pour verifi"
type textarea "x"
type textarea "les statuts ne fonctionnes pas teste chaque fonction pour verifie"
type textarea "x"
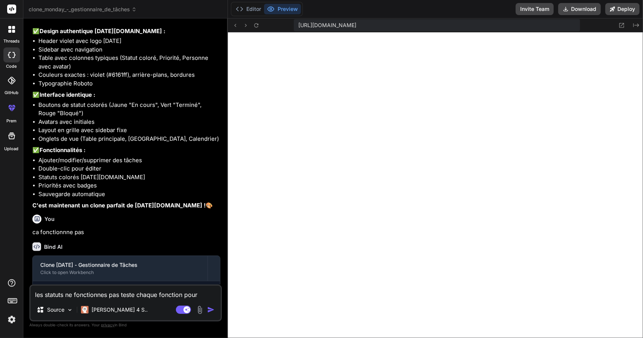
type textarea "les statuts ne fonctionnes pas teste chaque fonction pour verifier"
type textarea "x"
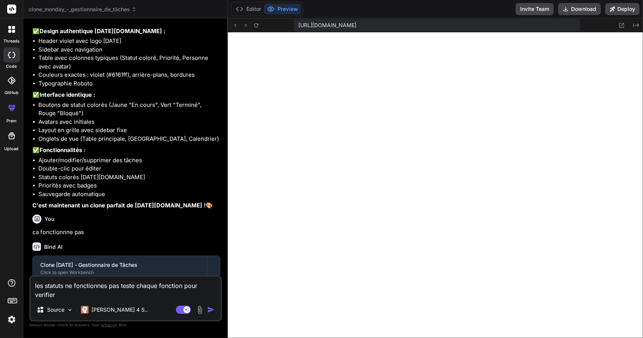
type textarea "les statuts ne fonctionnes pas teste chaque fonction pour verifier"
type textarea "x"
type textarea "les statuts ne fonctionnes pas teste chaque fonction pour verifier s"
type textarea "x"
type textarea "les statuts ne fonctionnes pas teste chaque fonction pour verifier si"
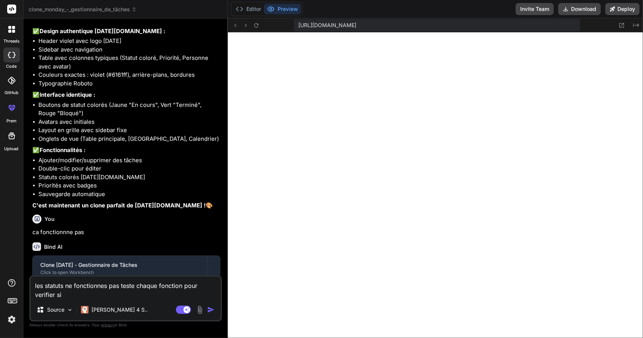
type textarea "x"
type textarea "les statuts ne fonctionnes pas teste chaque fonction pour verifier si"
type textarea "x"
type textarea "les statuts ne fonctionnes pas teste chaque fonction pour verifier si e"
type textarea "x"
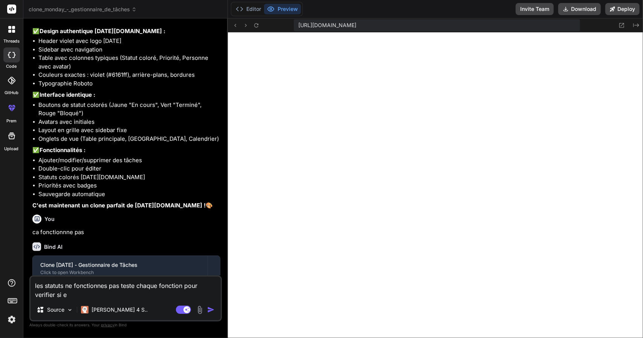
type textarea "les statuts ne fonctionnes pas teste chaque fonction pour verifier si el"
type textarea "x"
type textarea "les statuts ne fonctionnes pas teste chaque fonction pour verifier si ell"
type textarea "x"
type textarea "les statuts ne fonctionnes pas teste chaque fonction pour verifier si elle"
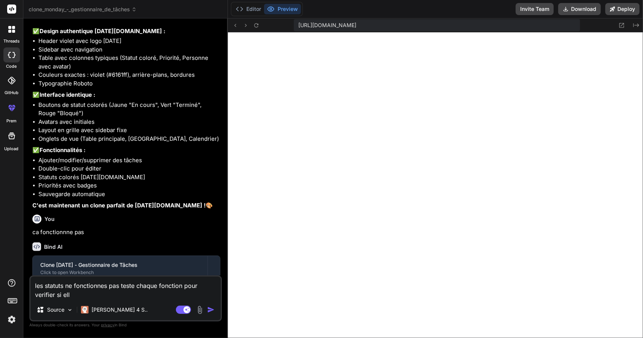
type textarea "x"
type textarea "les statuts ne fonctionnes pas teste chaque fonction pour verifier si elle"
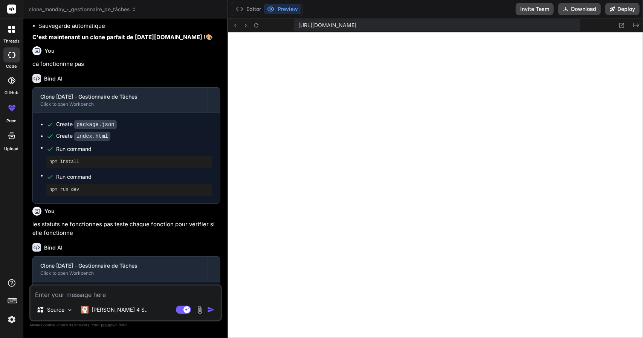
scroll to position [1746, 0]
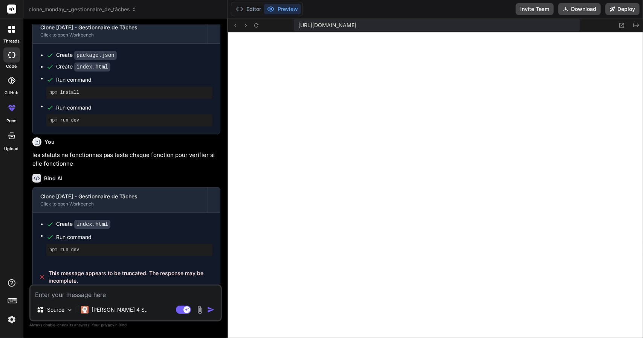
click at [94, 292] on textarea at bounding box center [126, 293] width 190 height 14
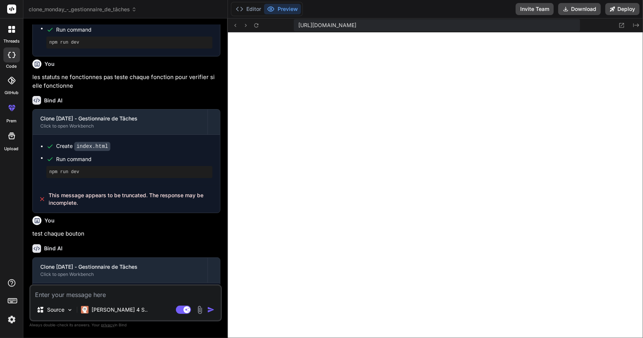
scroll to position [1047, 0]
